Goal: Find specific page/section

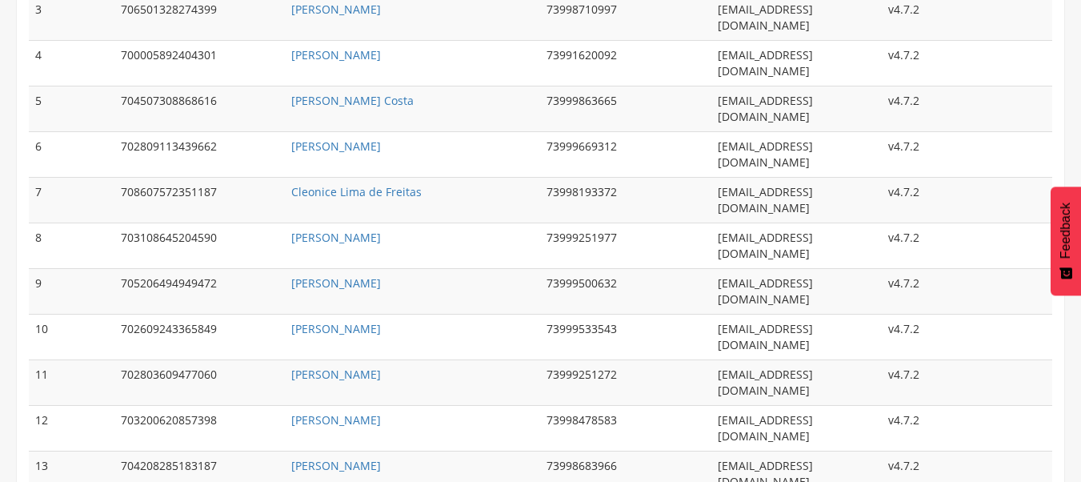
scroll to position [320, 0]
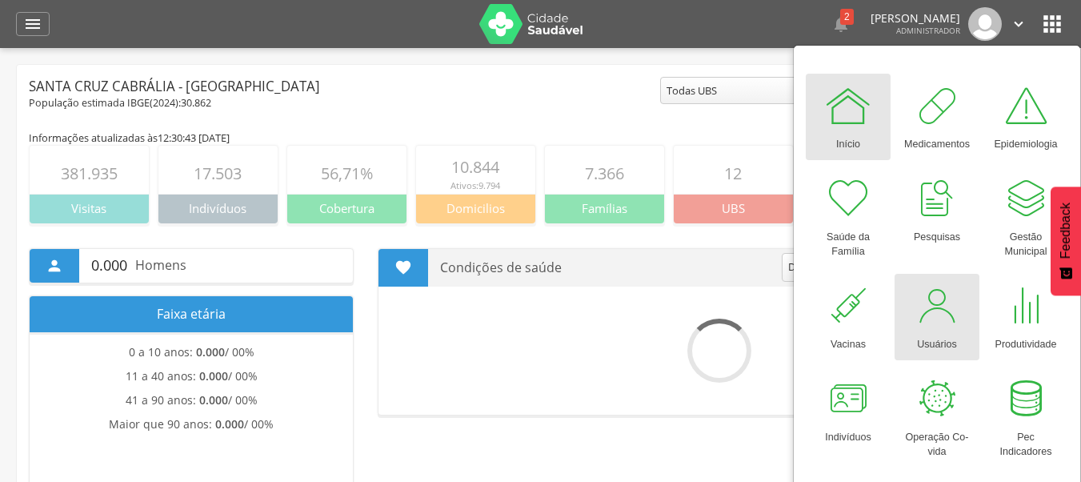
click at [956, 305] on div at bounding box center [937, 306] width 48 height 48
